Goal: Task Accomplishment & Management: Use online tool/utility

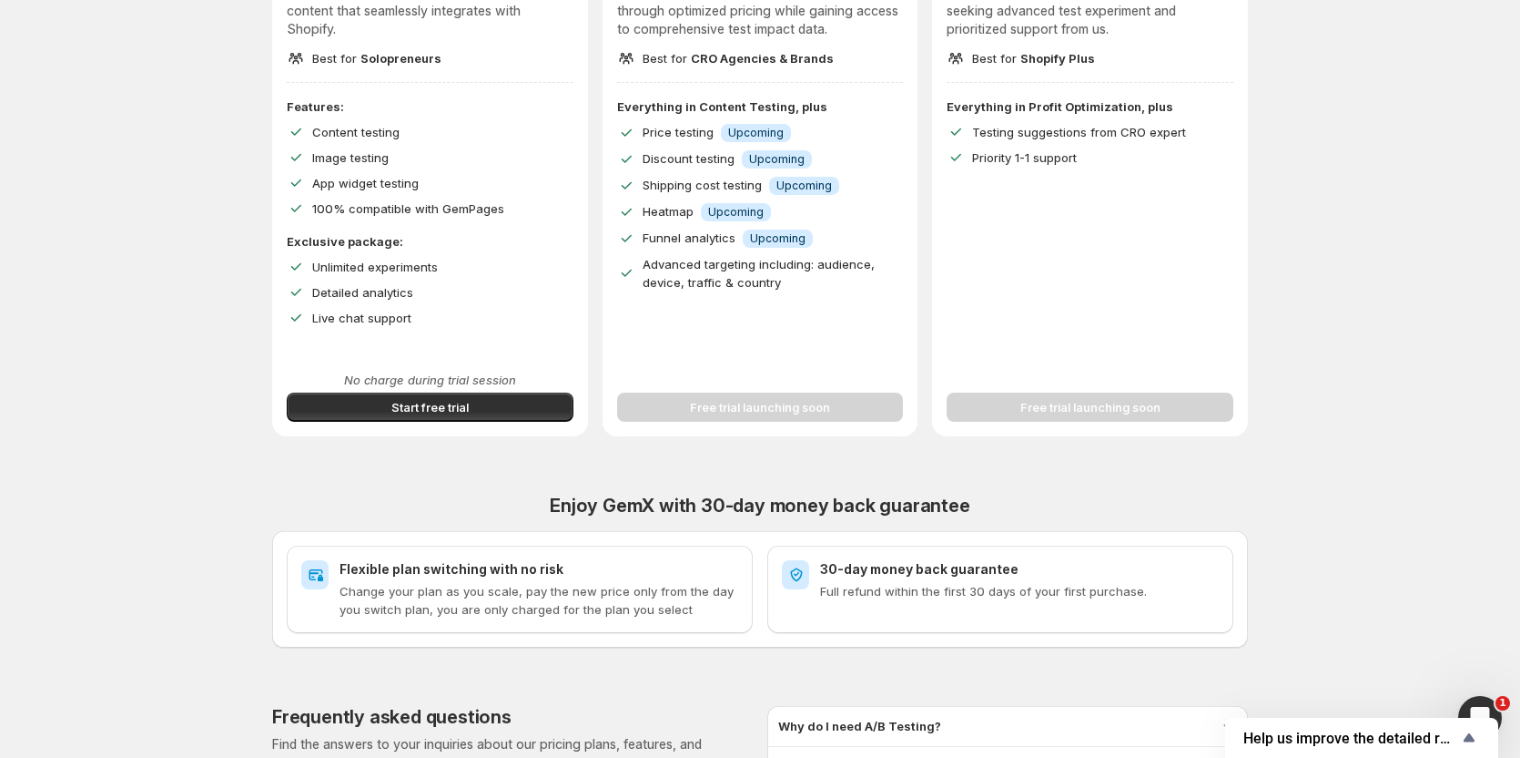
scroll to position [364, 0]
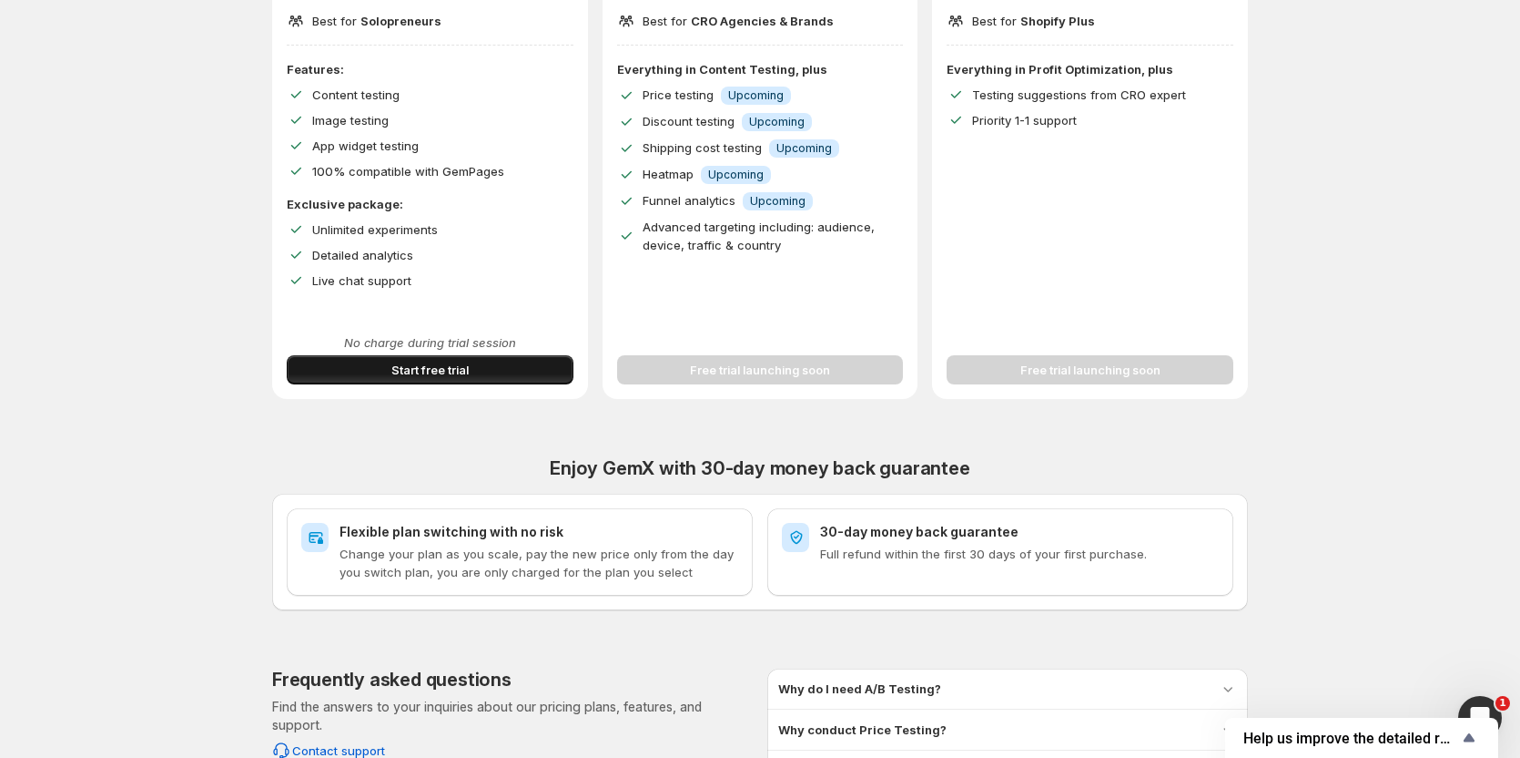
click at [416, 382] on button "Start free trial" at bounding box center [430, 369] width 287 height 29
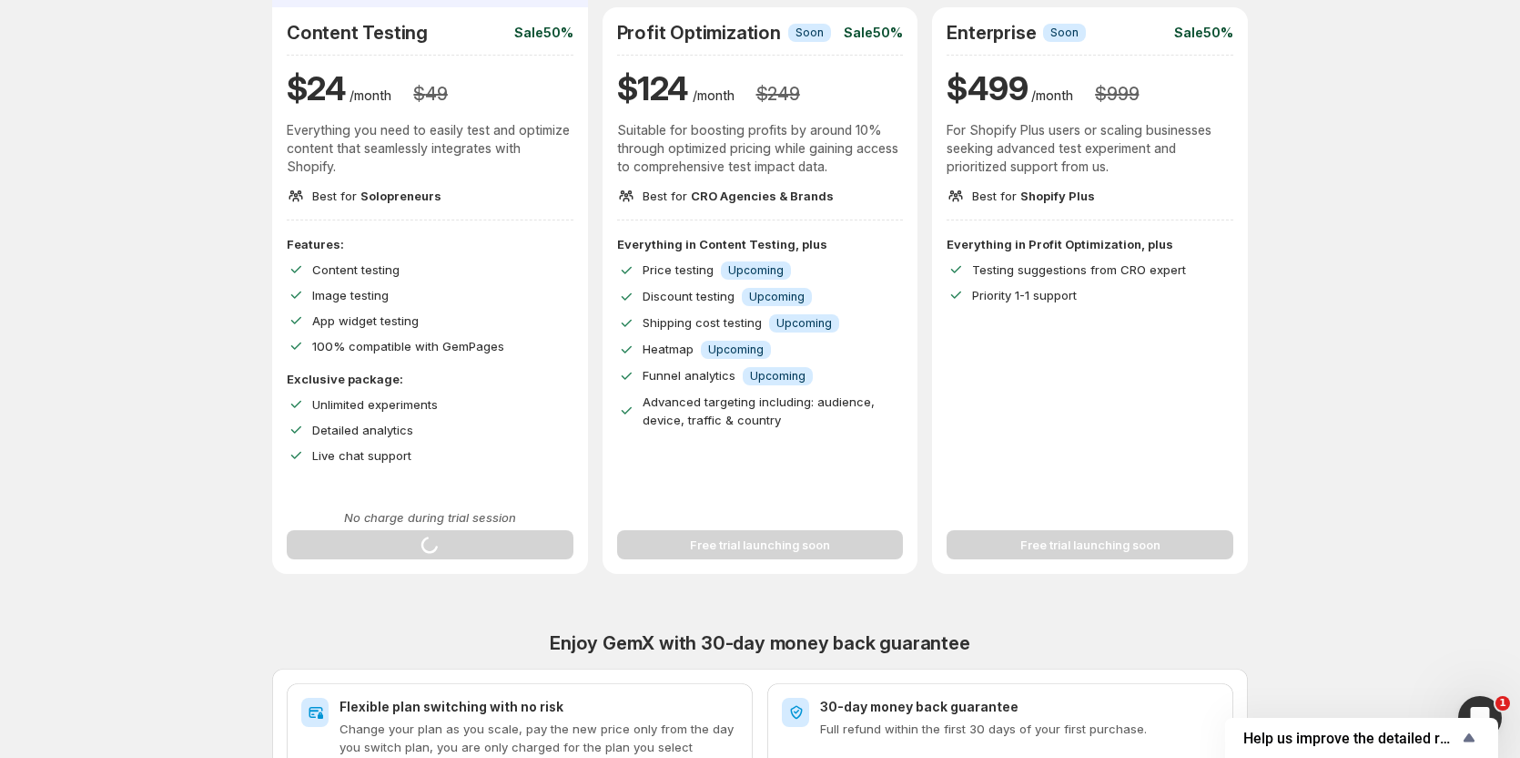
scroll to position [0, 0]
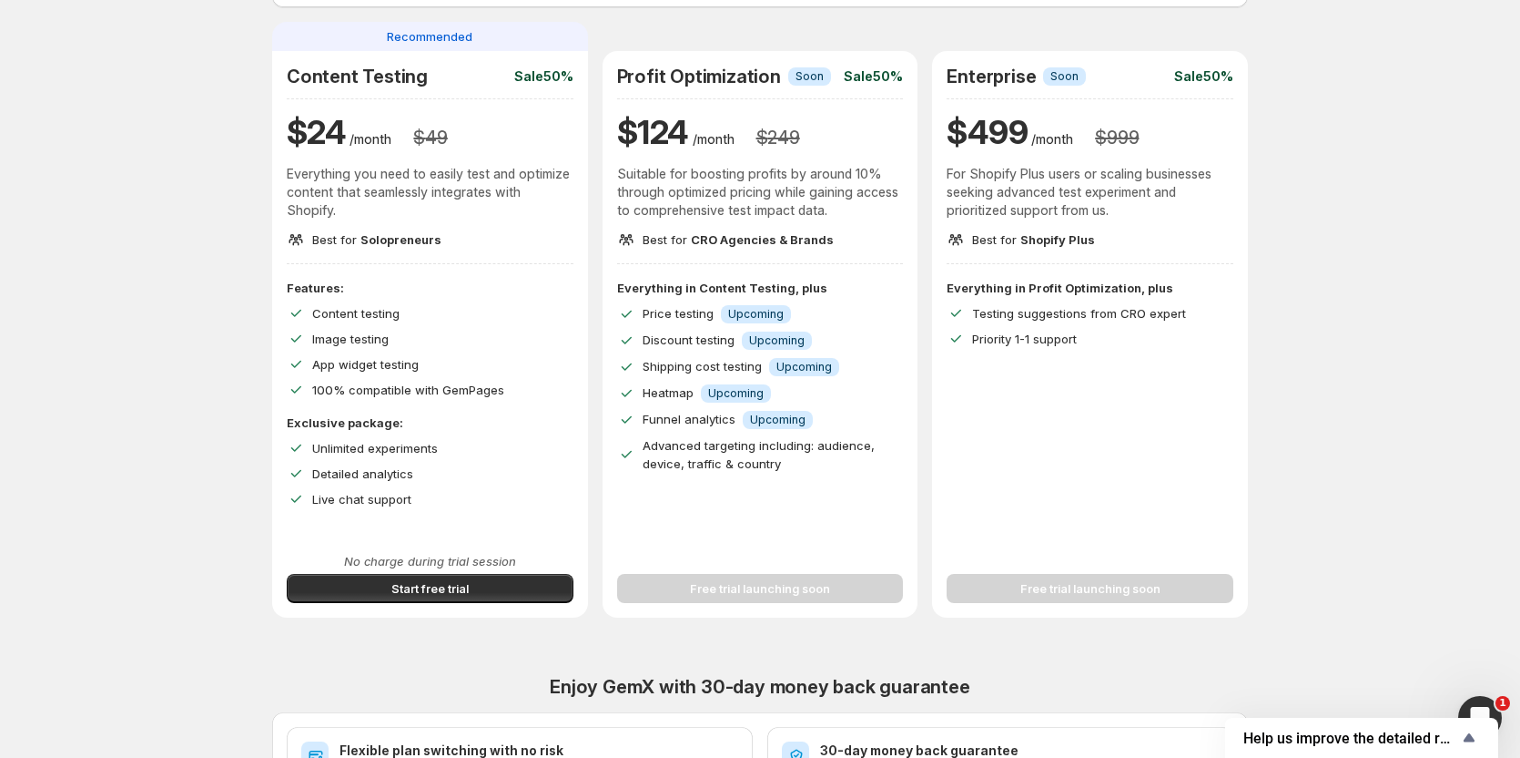
scroll to position [182, 0]
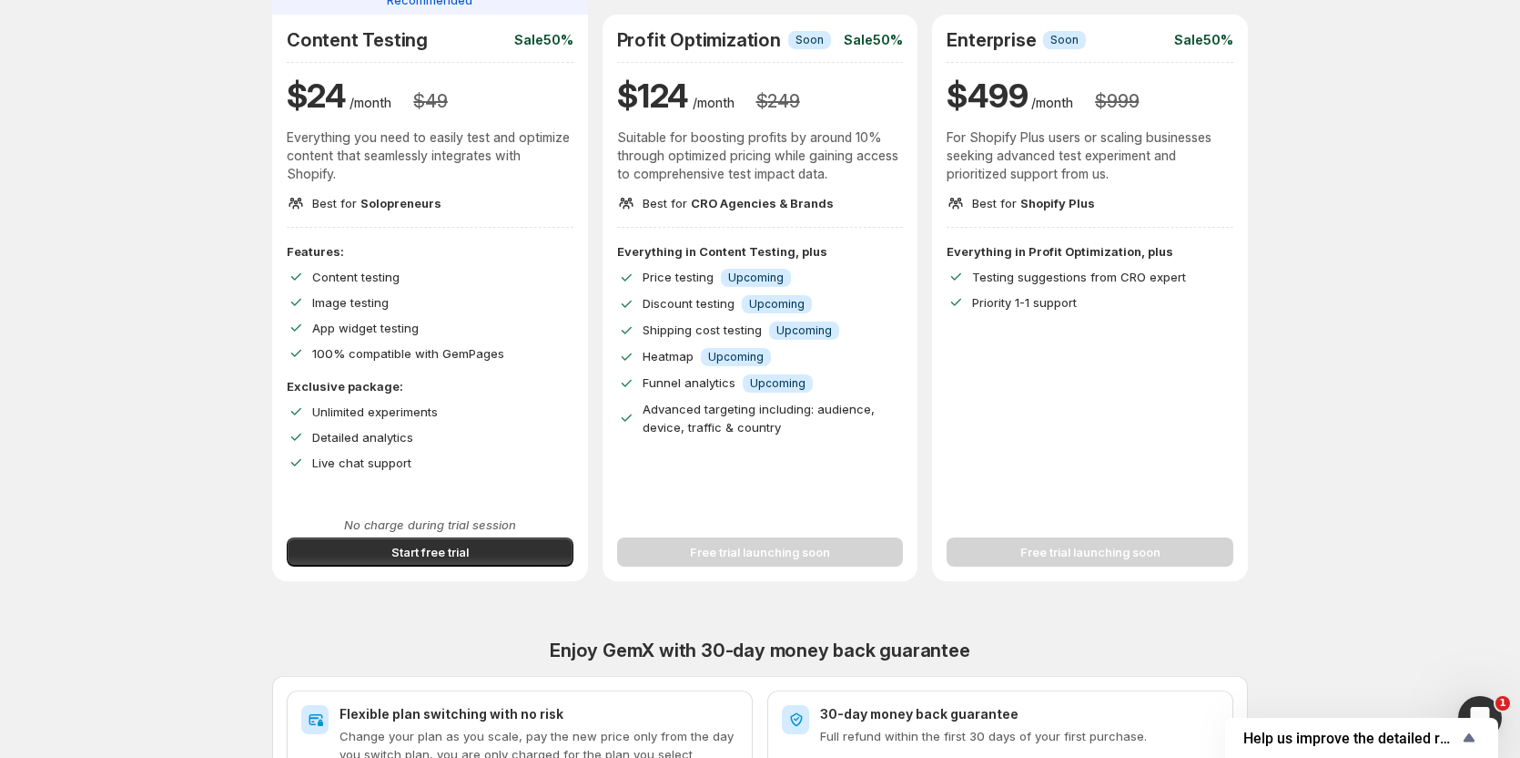
click at [29, 271] on div "Improve Your Store's Conversion Rate, Revenue, and Profit – Start Your 14-Day F…" at bounding box center [760, 466] width 1477 height 1297
click at [444, 560] on span "Start free trial" at bounding box center [430, 552] width 77 height 18
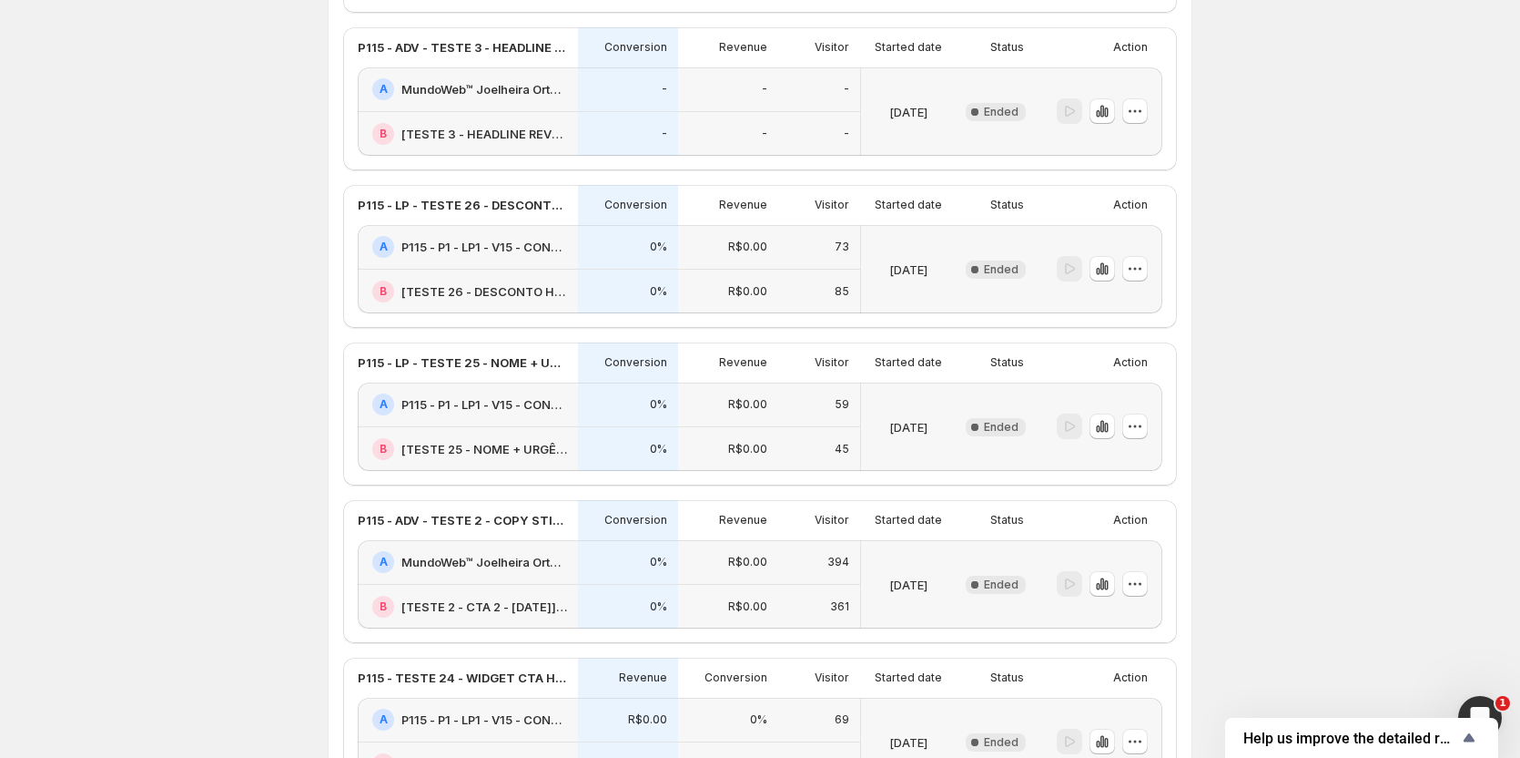
scroll to position [1275, 0]
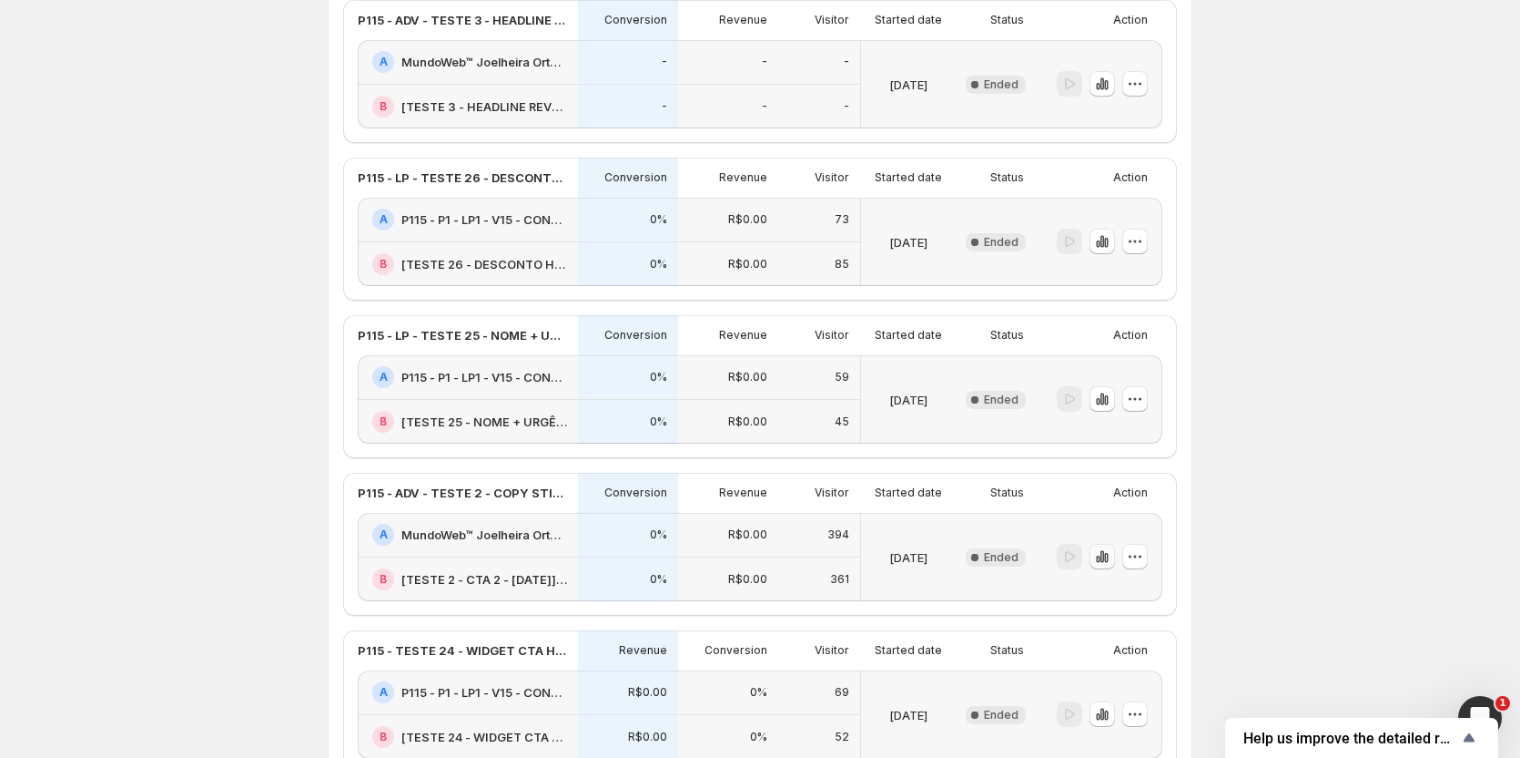
click at [1111, 556] on icon "button" at bounding box center [1102, 556] width 18 height 18
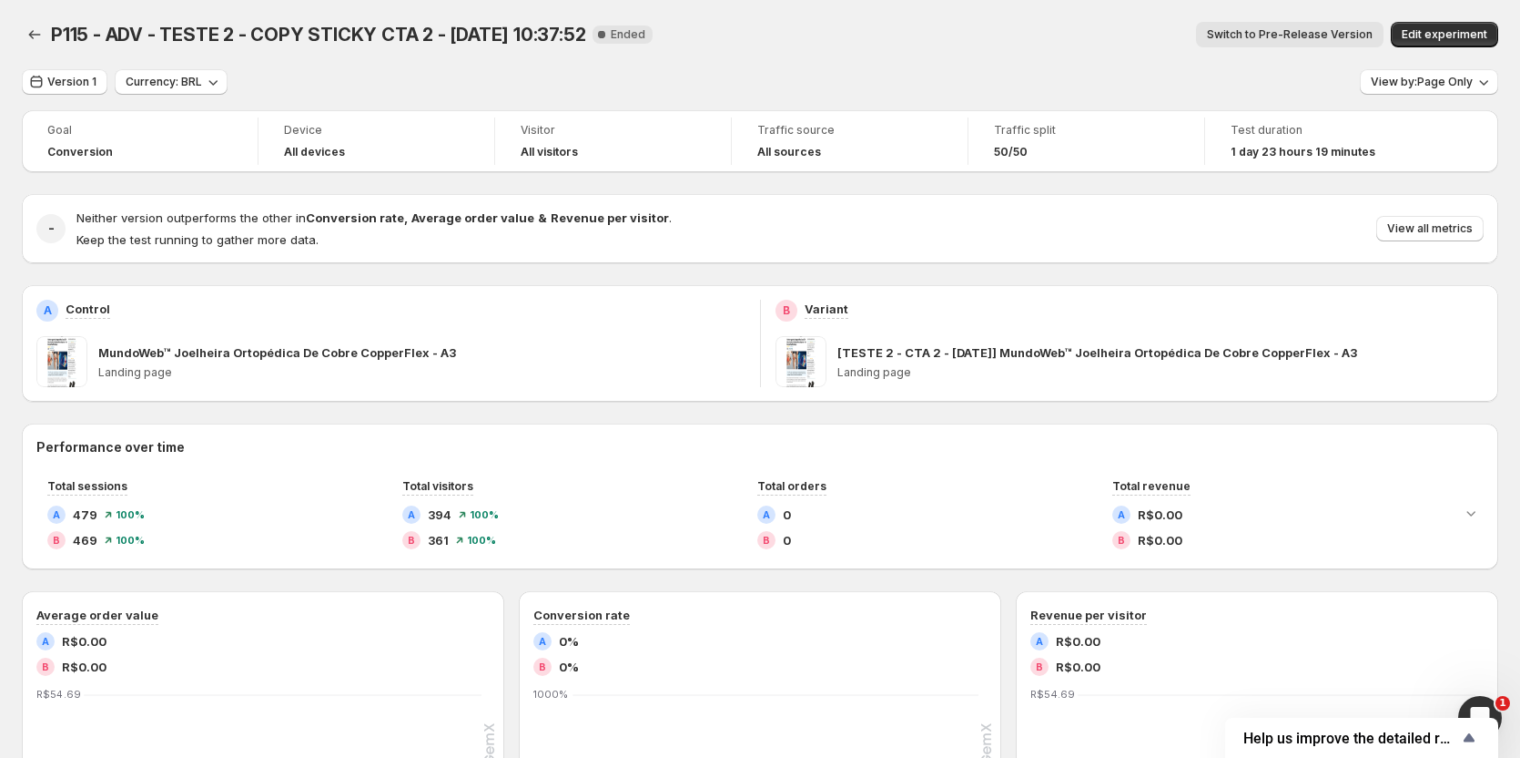
click at [1365, 33] on span "Switch to Pre-Release Version" at bounding box center [1290, 34] width 166 height 15
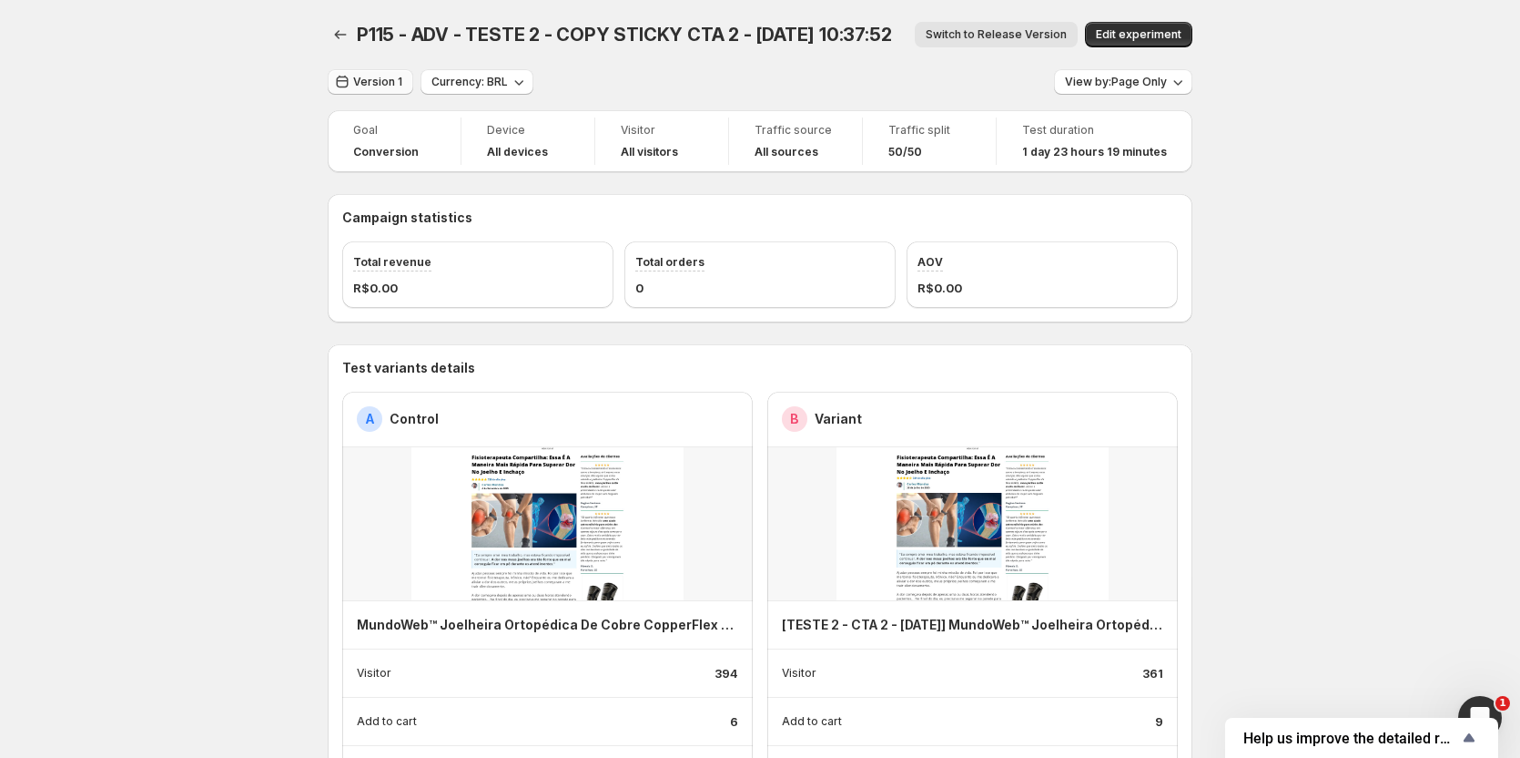
click at [395, 86] on span "Version 1" at bounding box center [377, 82] width 49 height 15
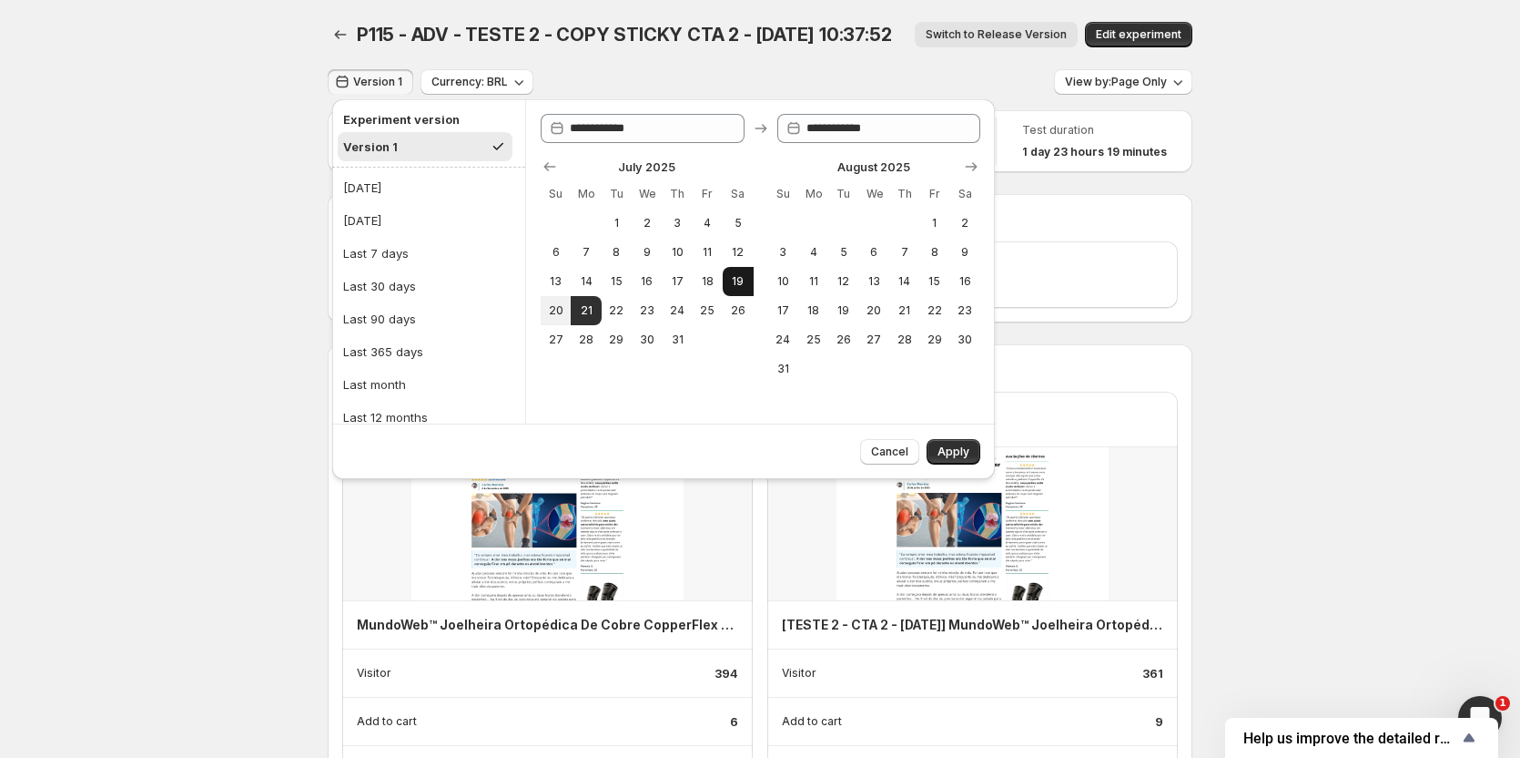
click at [740, 277] on span "19" at bounding box center [737, 281] width 15 height 15
type input "**********"
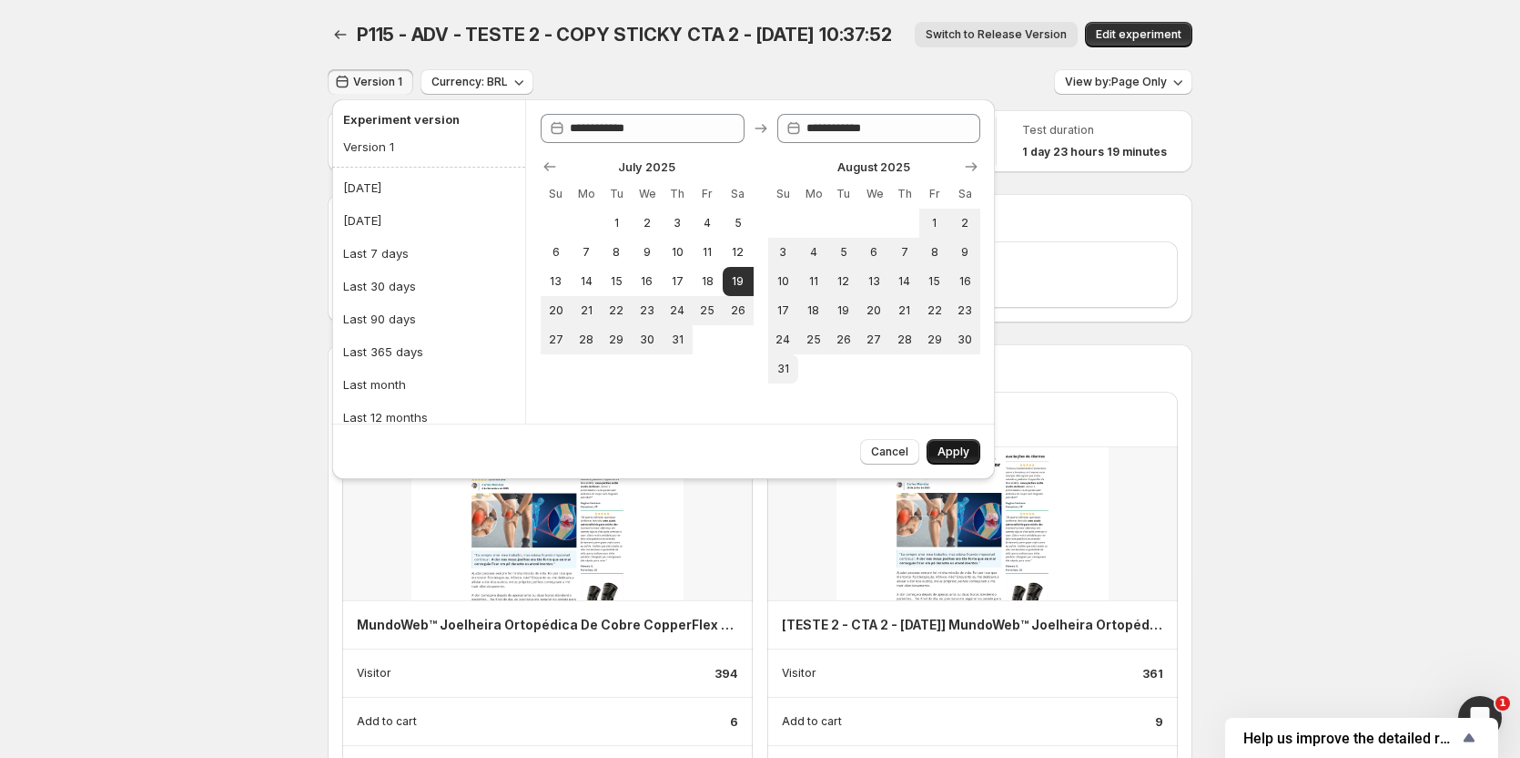
click at [957, 452] on span "Apply" at bounding box center [954, 451] width 32 height 15
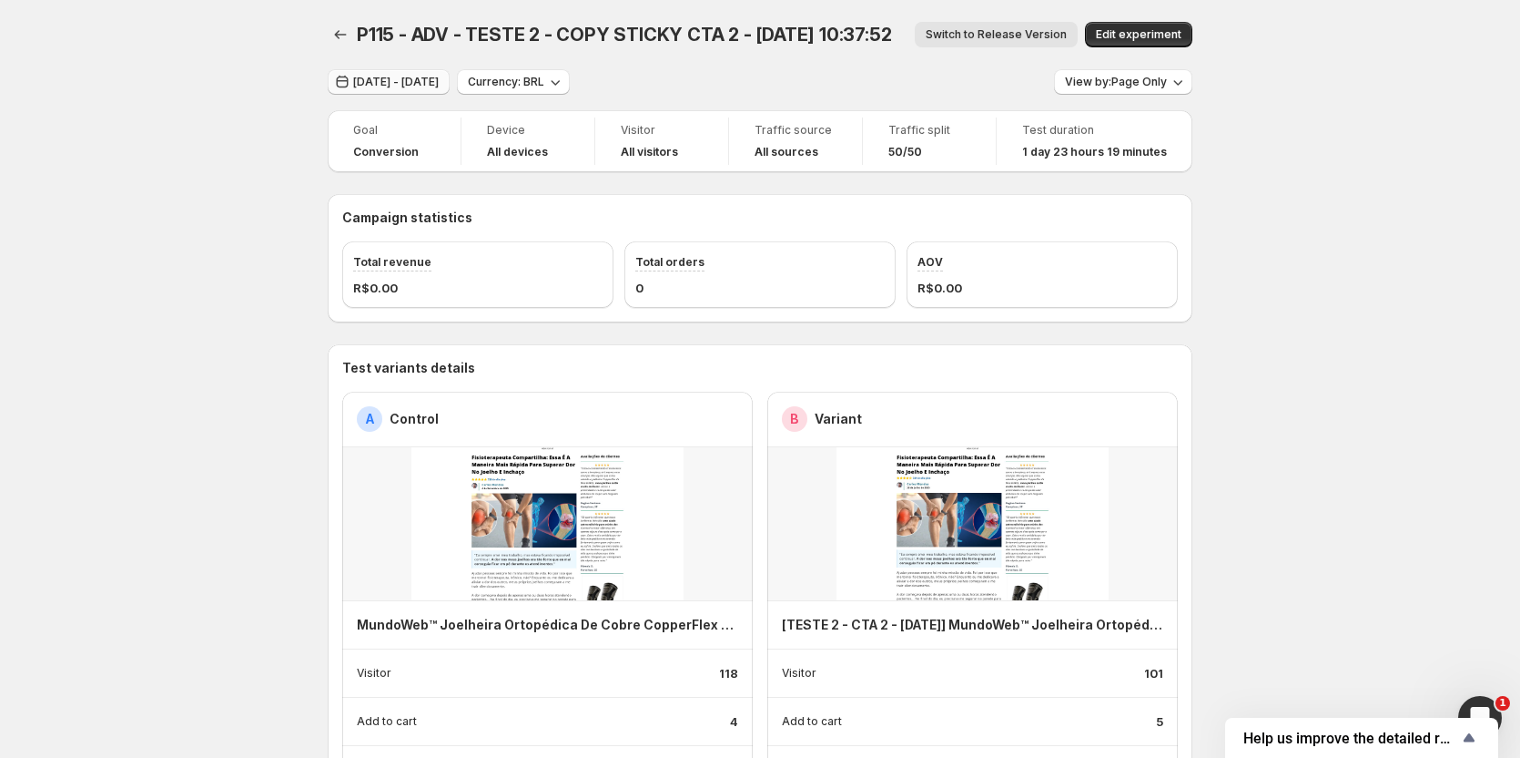
click at [439, 85] on span "[DATE] - [DATE]" at bounding box center [396, 82] width 86 height 15
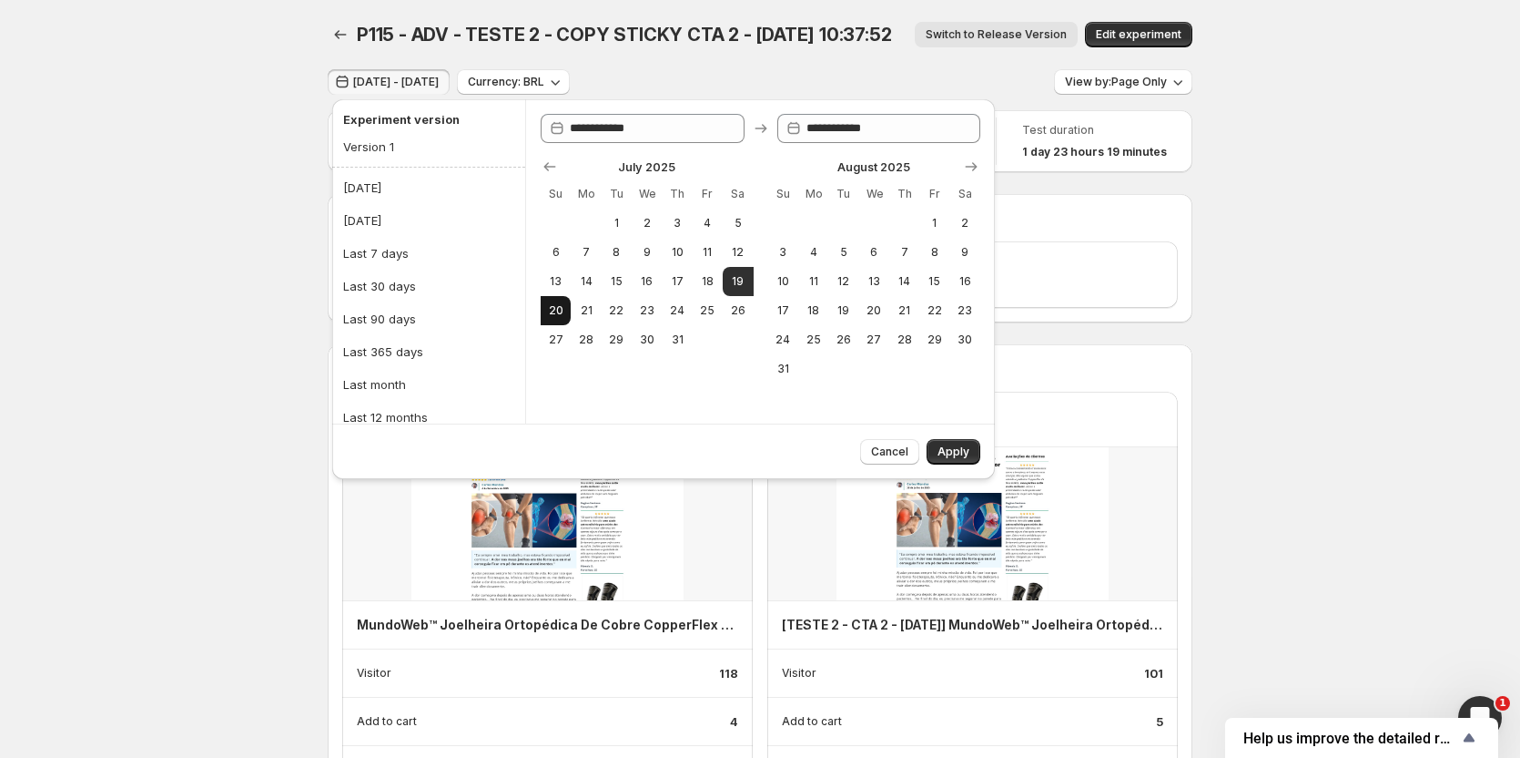
click at [547, 316] on button "20" at bounding box center [556, 310] width 30 height 29
type input "**********"
click at [556, 311] on span "20" at bounding box center [555, 310] width 15 height 15
type input "**********"
click at [945, 439] on button "Apply" at bounding box center [954, 451] width 54 height 25
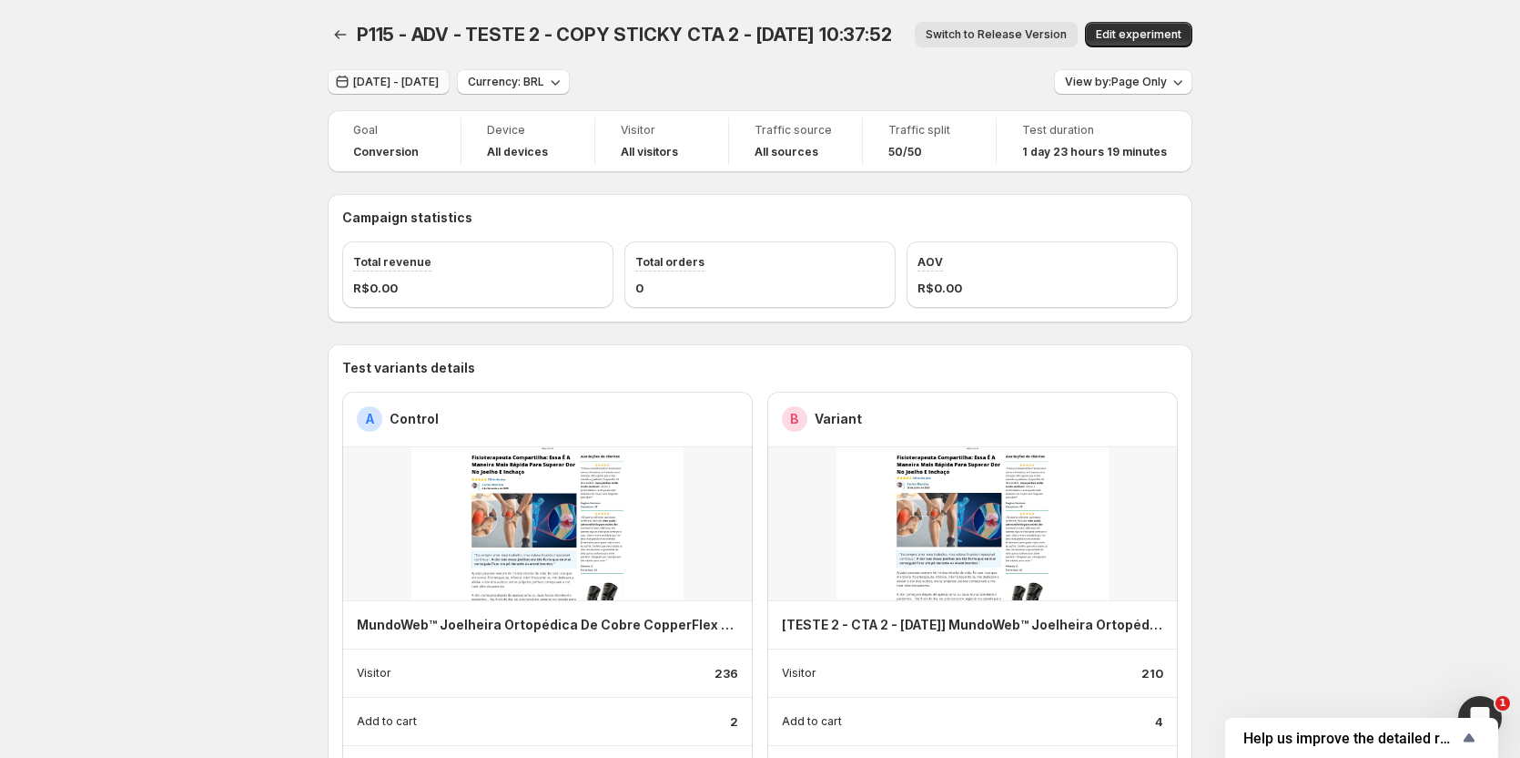
click at [395, 76] on span "[DATE] - [DATE]" at bounding box center [396, 82] width 86 height 15
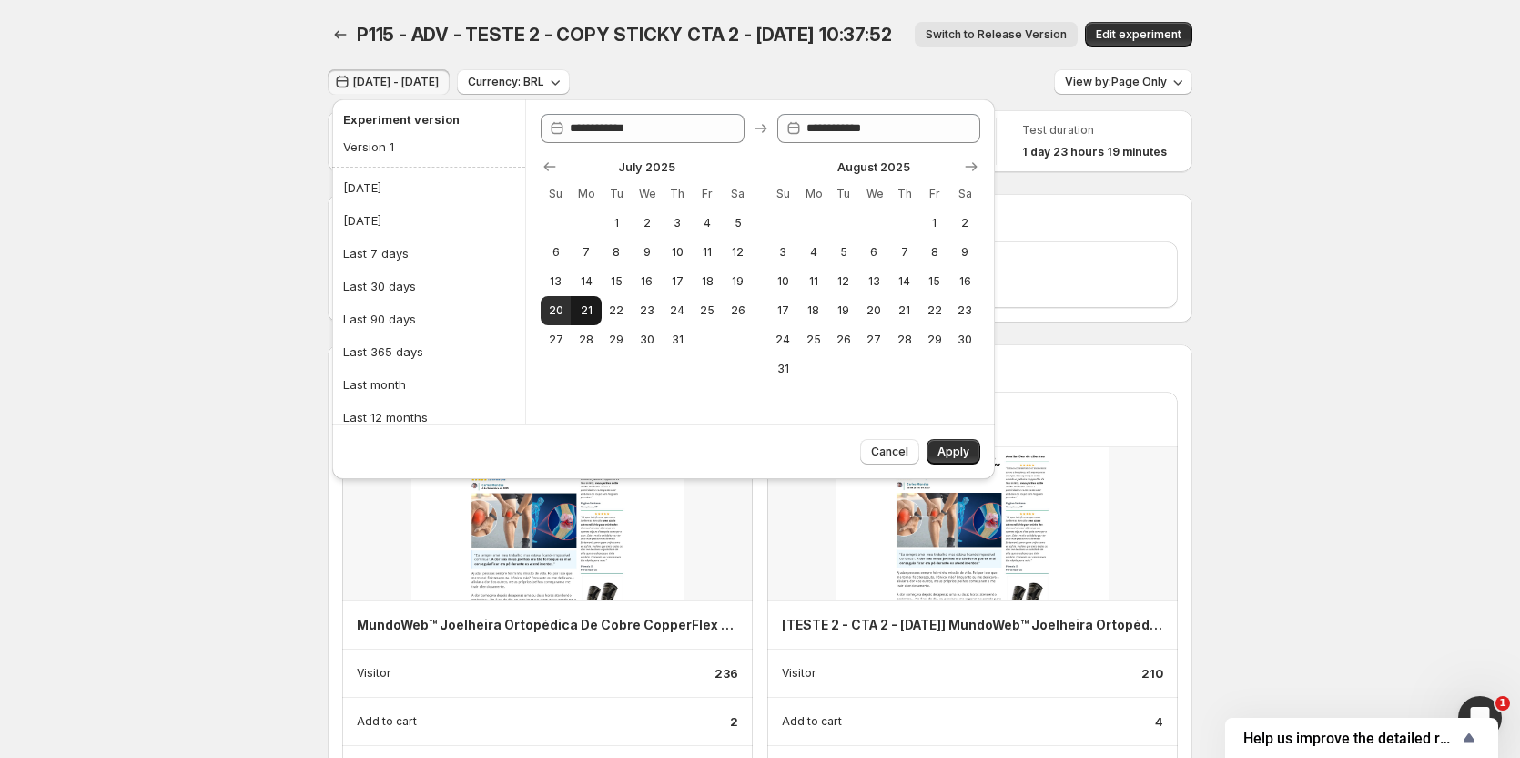
click at [590, 314] on span "21" at bounding box center [585, 310] width 15 height 15
type input "**********"
click at [590, 314] on span "21" at bounding box center [585, 310] width 15 height 15
type input "**********"
click at [962, 453] on span "Apply" at bounding box center [954, 451] width 32 height 15
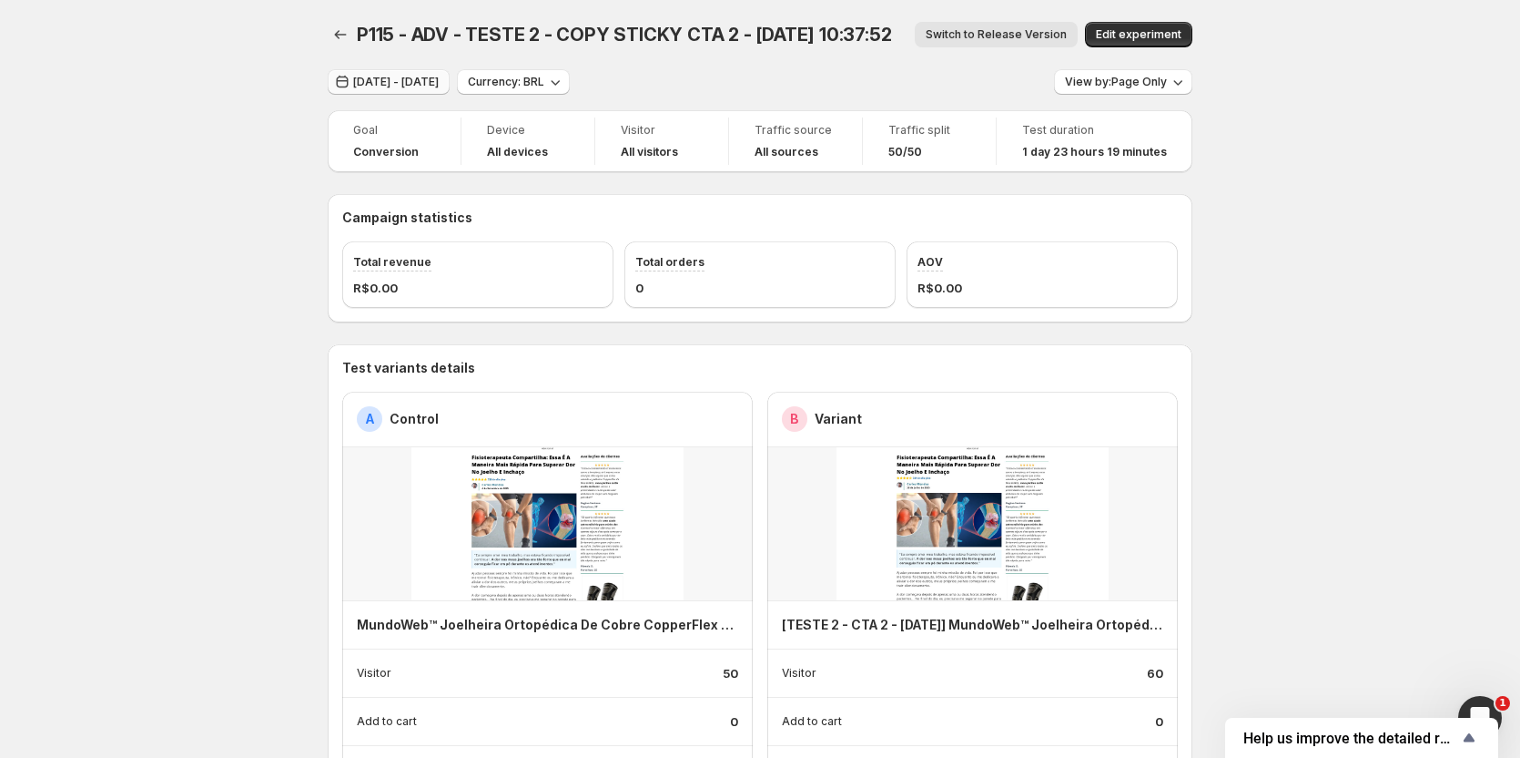
click at [414, 82] on span "[DATE] - [DATE]" at bounding box center [396, 82] width 86 height 15
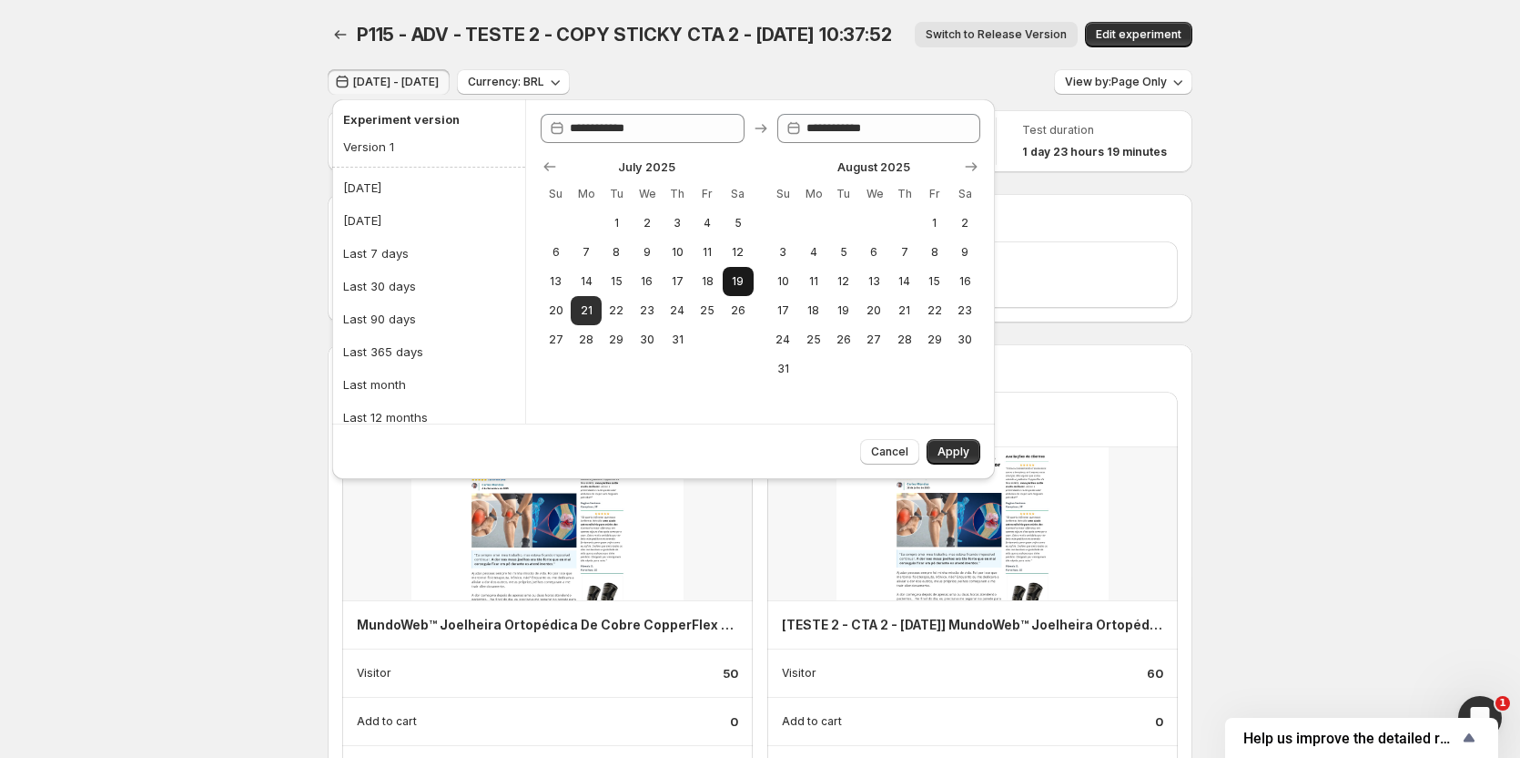
click at [748, 288] on button "19" at bounding box center [738, 281] width 30 height 29
type input "**********"
click at [748, 288] on button "19" at bounding box center [738, 281] width 30 height 29
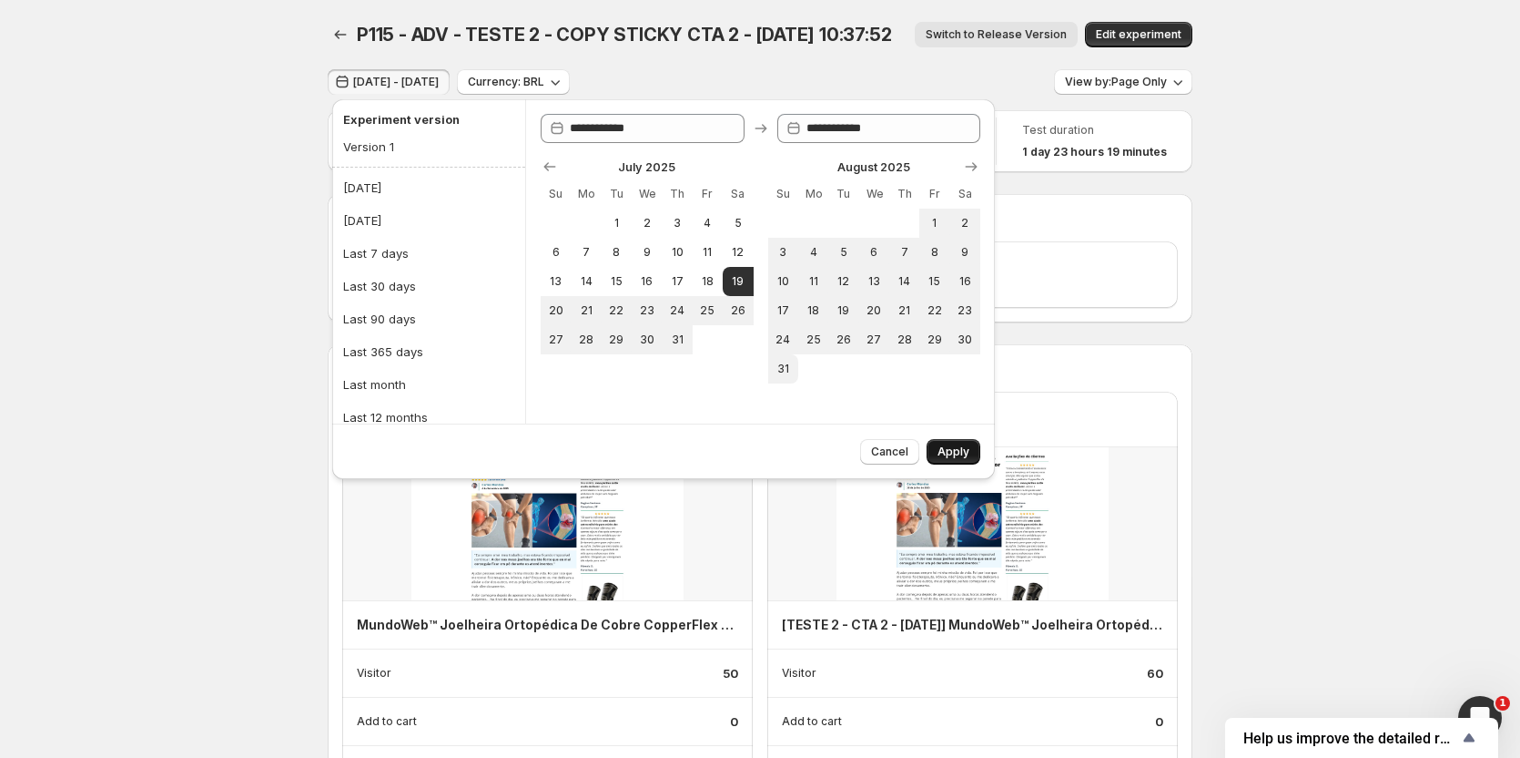
click at [967, 454] on span "Apply" at bounding box center [954, 451] width 32 height 15
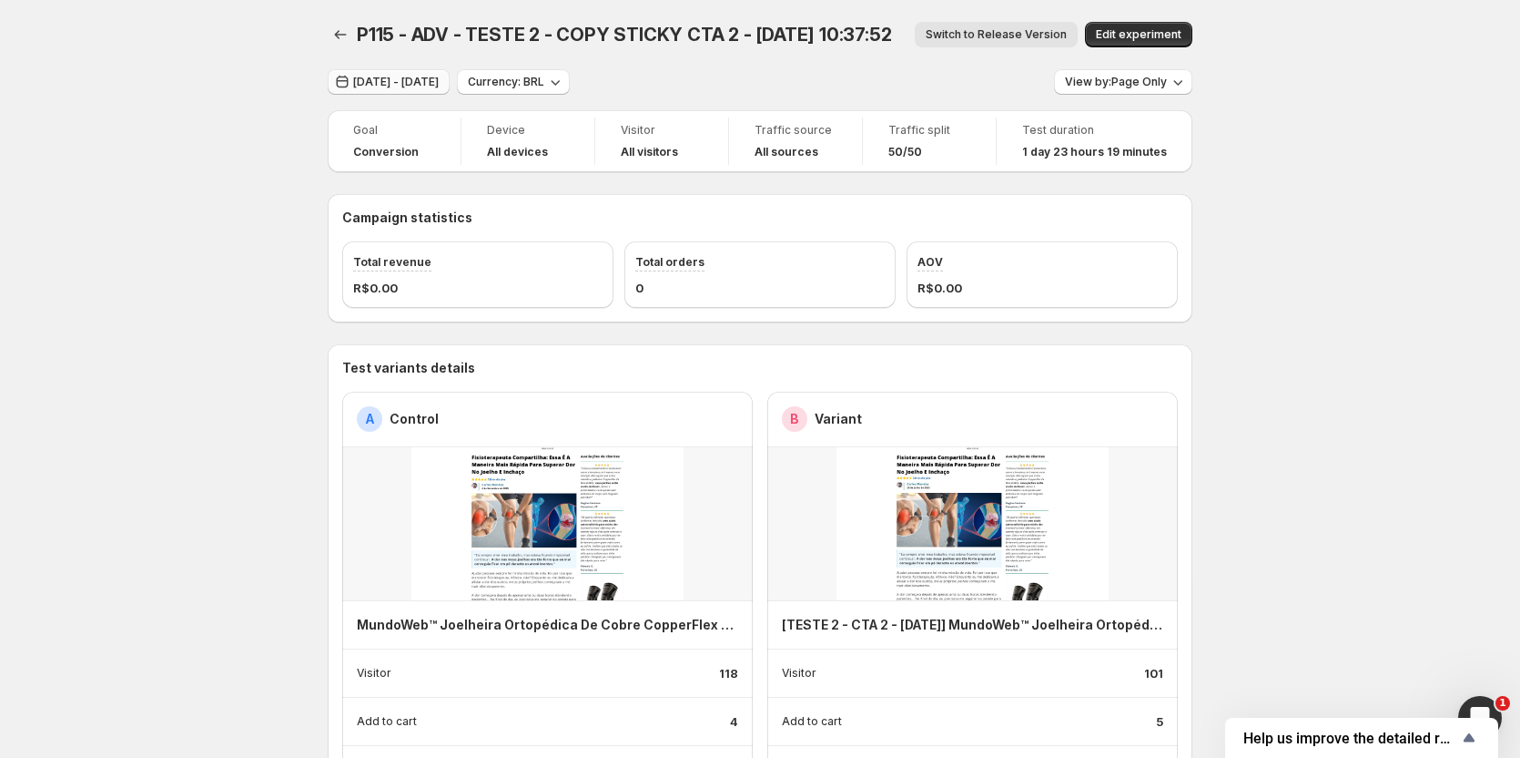
click at [376, 85] on span "[DATE] - [DATE]" at bounding box center [396, 82] width 86 height 15
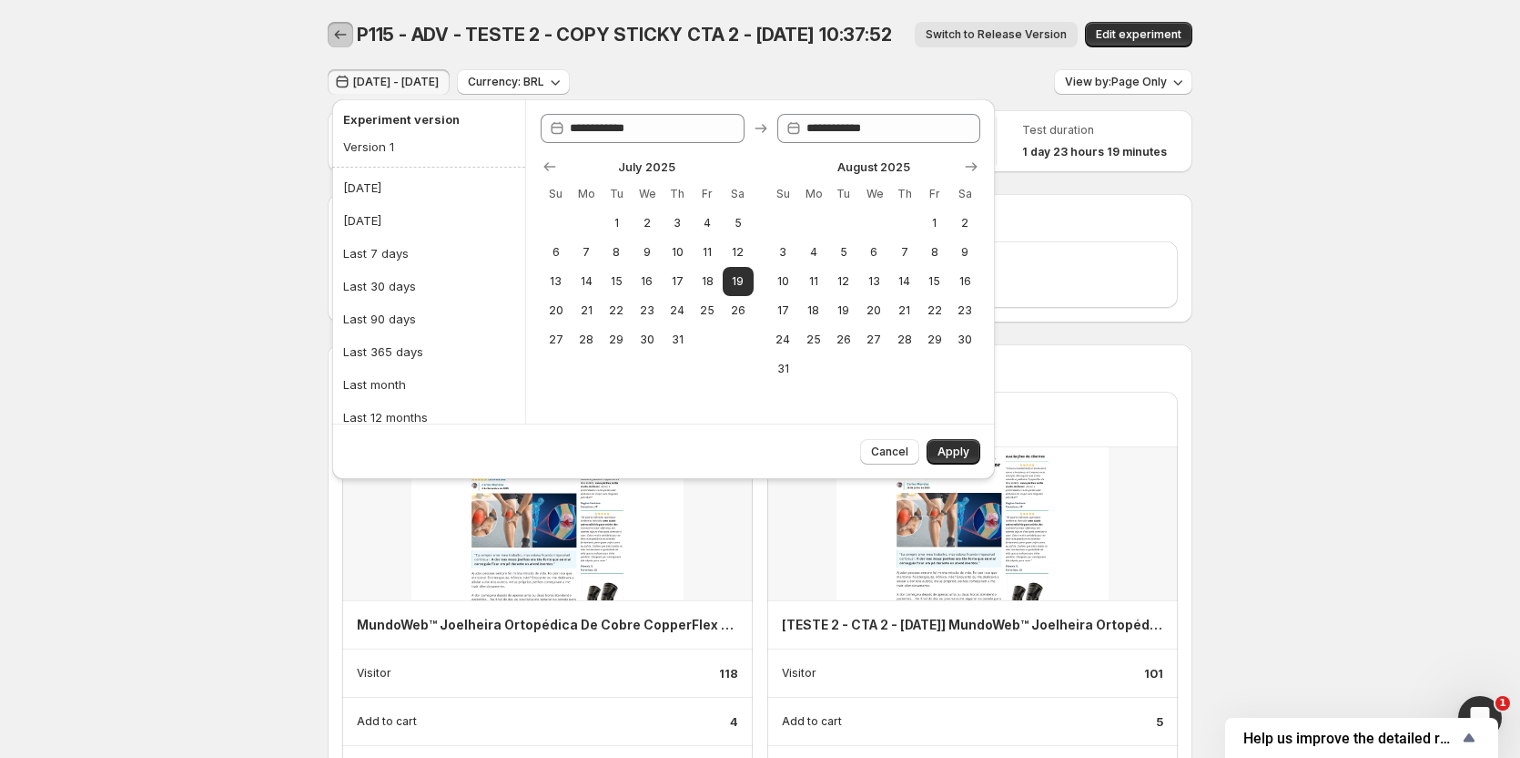
click at [345, 29] on icon "Back" at bounding box center [340, 34] width 18 height 18
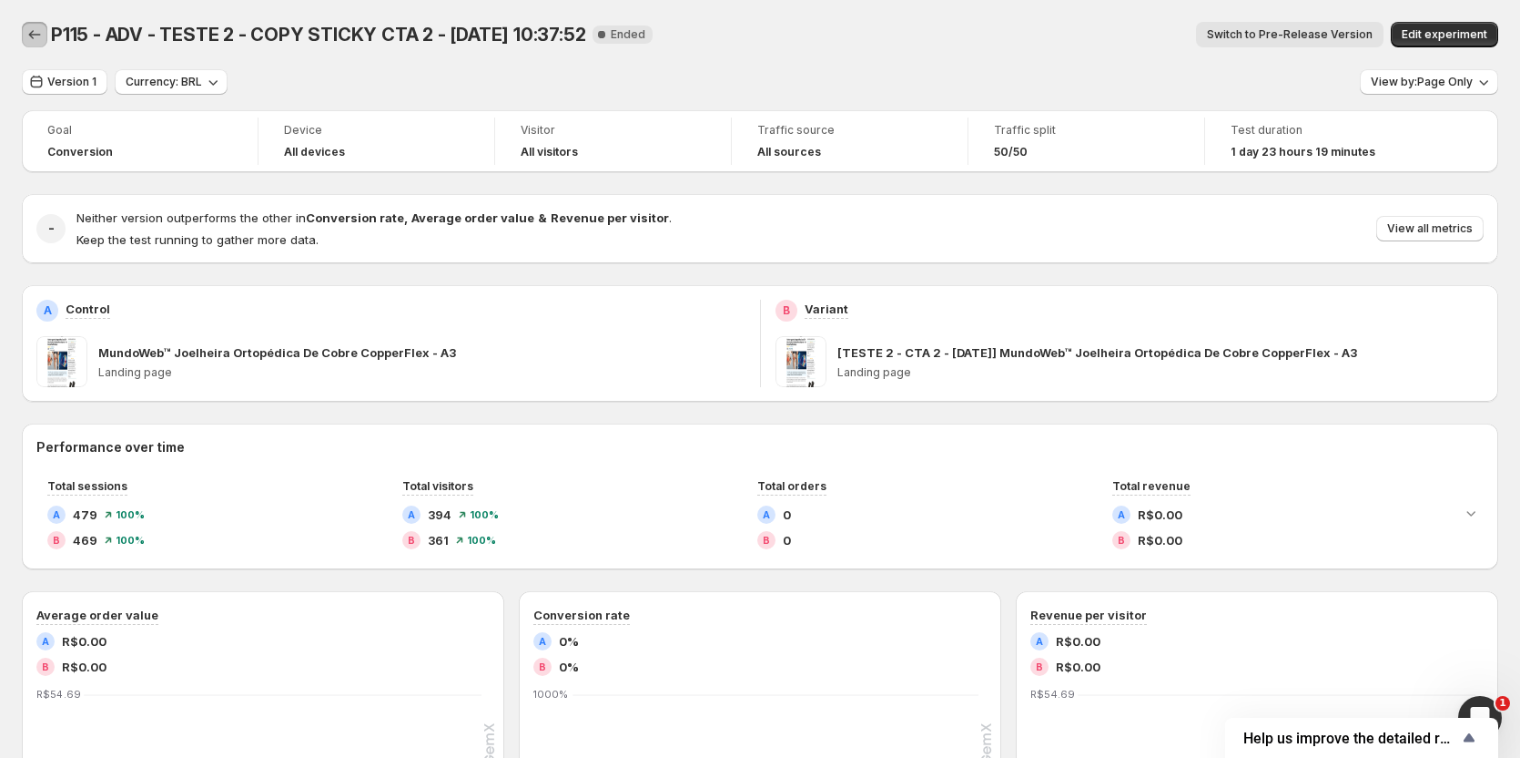
click at [35, 35] on icon "Back" at bounding box center [34, 34] width 18 height 18
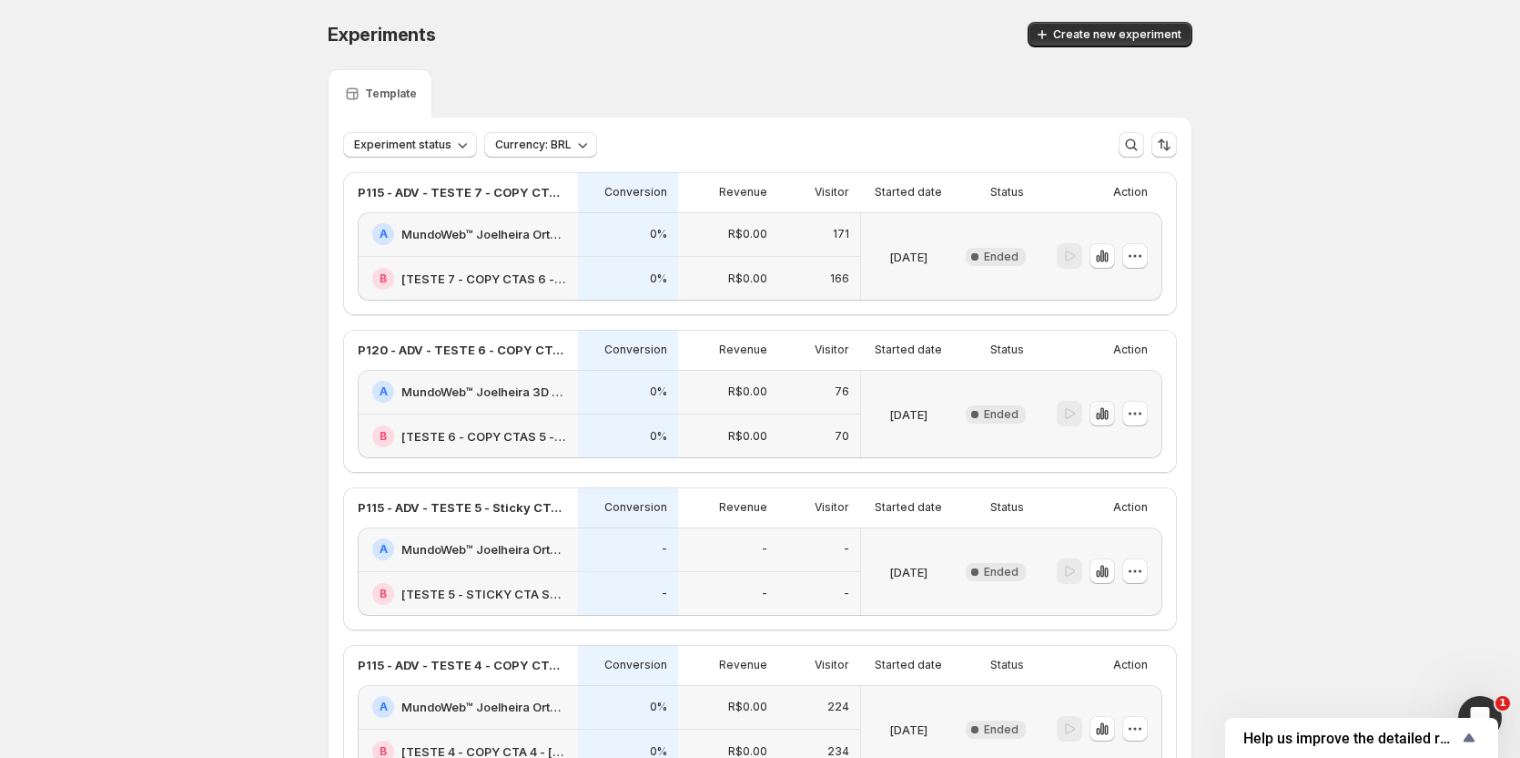
click at [1100, 416] on icon "button" at bounding box center [1098, 415] width 4 height 7
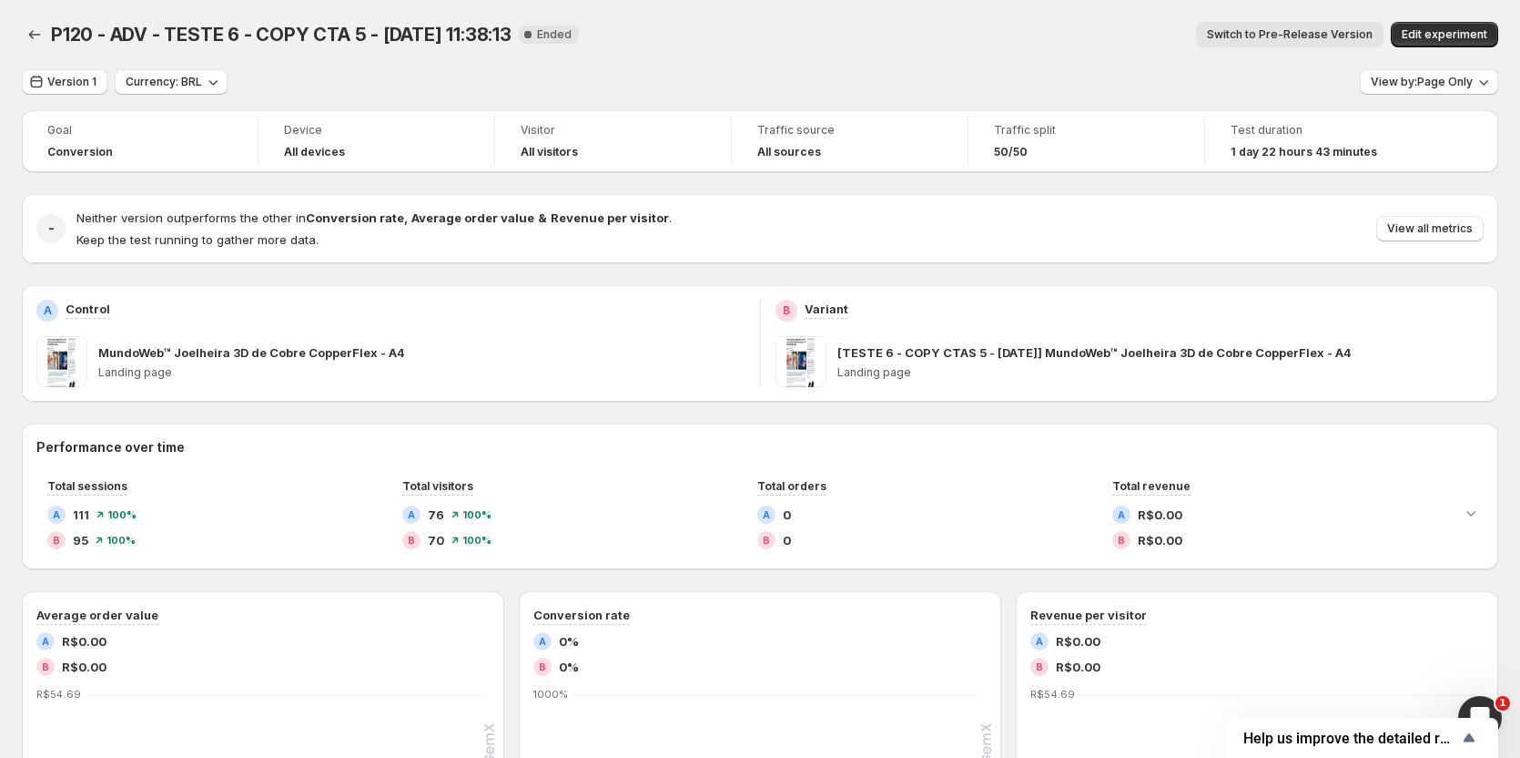
click at [1350, 34] on span "Switch to Pre-Release Version" at bounding box center [1290, 34] width 166 height 15
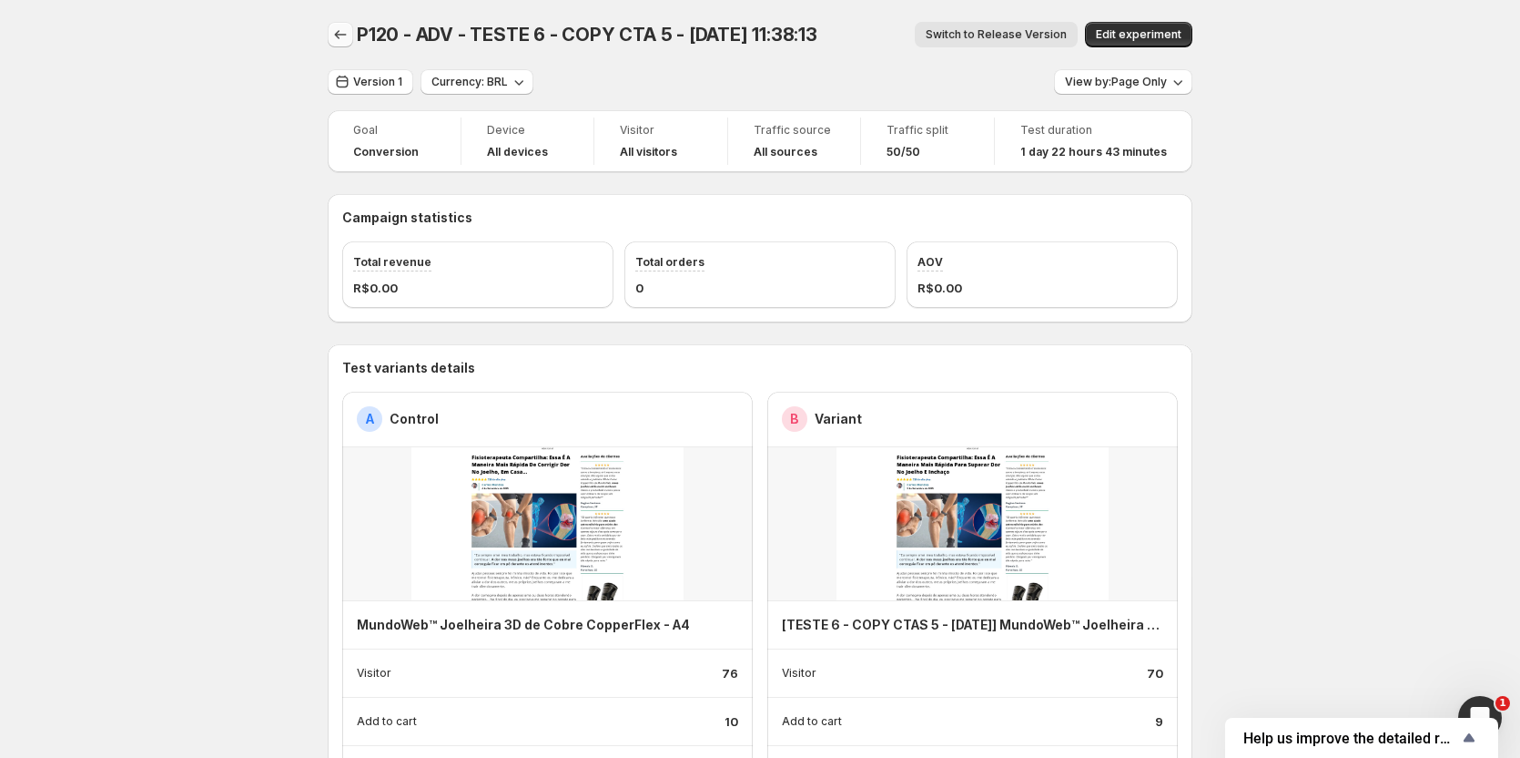
click at [344, 32] on icon "Back" at bounding box center [340, 34] width 18 height 18
